Goal: Task Accomplishment & Management: Use online tool/utility

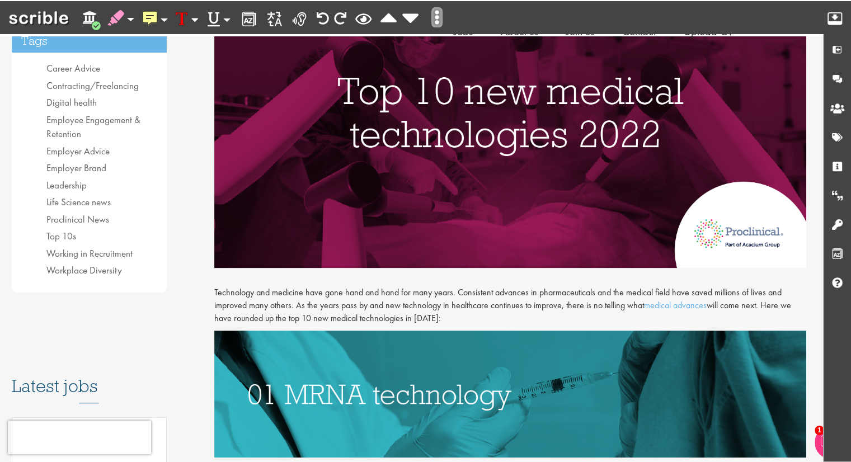
click at [436, 23] on icon "Open the More Options menu, including Settings." at bounding box center [437, 17] width 4 height 14
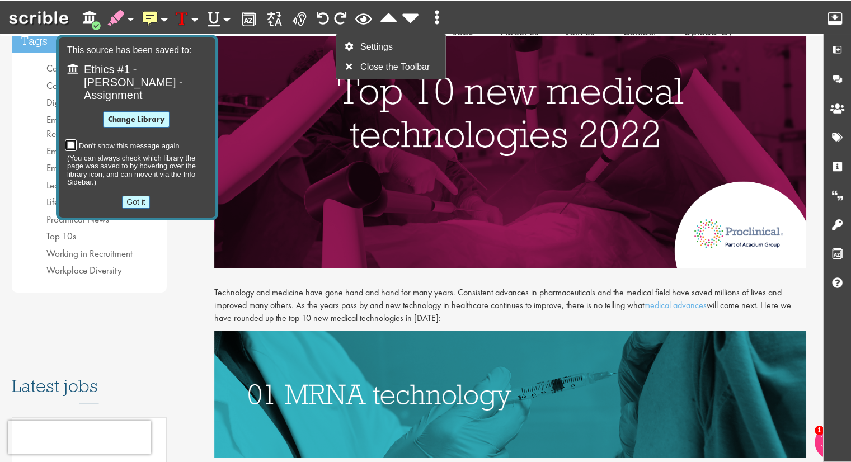
click at [132, 196] on button "Got it" at bounding box center [135, 202] width 27 height 13
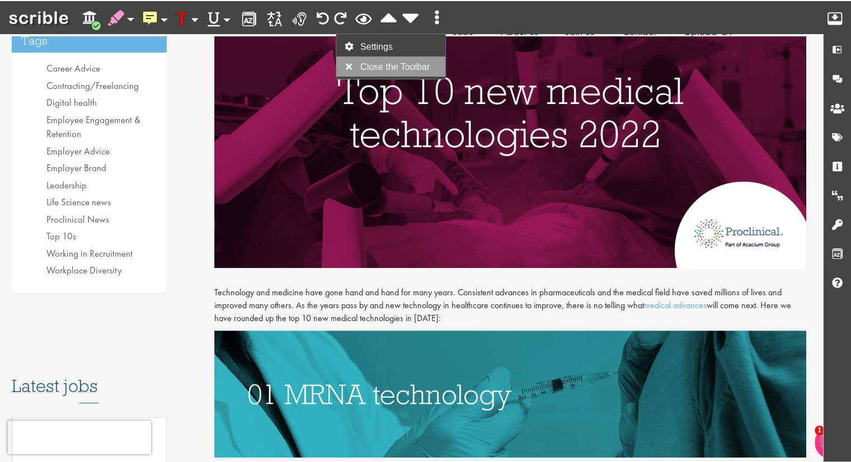
click at [407, 74] on button "Close the Toolbar" at bounding box center [390, 66] width 109 height 20
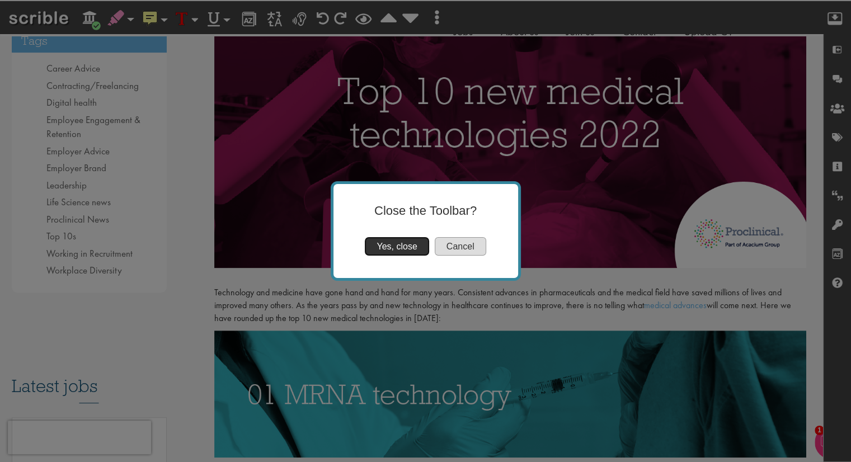
click at [405, 247] on button "Yes, close" at bounding box center [397, 246] width 64 height 18
